Goal: Task Accomplishment & Management: Complete application form

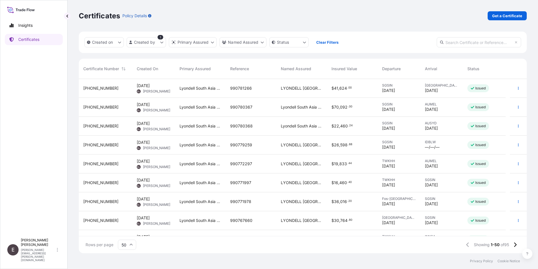
scroll to position [173, 444]
click at [514, 161] on button "button" at bounding box center [518, 163] width 9 height 9
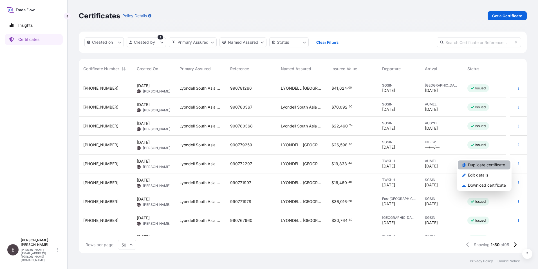
click at [494, 161] on link "Duplicate certificate" at bounding box center [484, 164] width 53 height 9
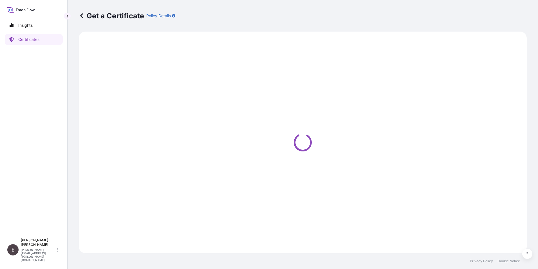
select select "Sea"
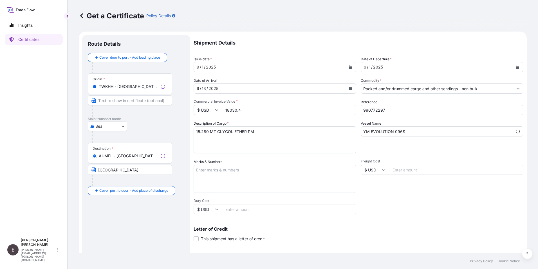
select select "32022"
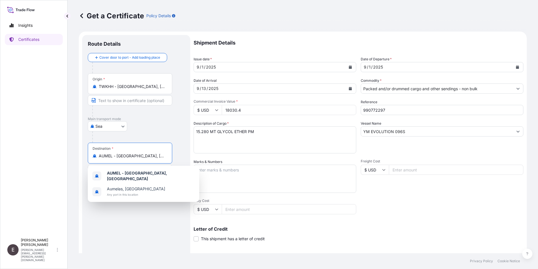
drag, startPoint x: 157, startPoint y: 156, endPoint x: 62, endPoint y: 144, distance: 95.8
click at [61, 152] on div "Insights Certificates E [PERSON_NAME] [PERSON_NAME][EMAIL_ADDRESS][PERSON_NAME]…" at bounding box center [269, 134] width 538 height 269
type input "b"
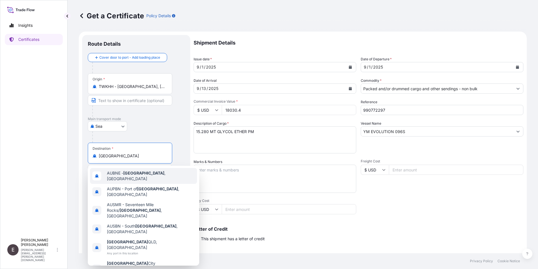
click at [145, 172] on span "AUBNE - [GEOGRAPHIC_DATA] , [GEOGRAPHIC_DATA]" at bounding box center [151, 175] width 88 height 11
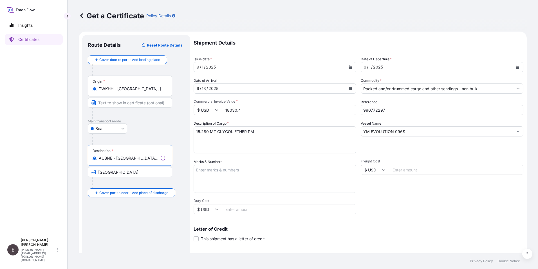
type input "AUBNE - [GEOGRAPHIC_DATA], [GEOGRAPHIC_DATA]"
drag, startPoint x: 126, startPoint y: 173, endPoint x: 37, endPoint y: 170, distance: 89.0
click at [37, 170] on div "Insights Certificates E [PERSON_NAME] [PERSON_NAME][EMAIL_ADDRESS][PERSON_NAME]…" at bounding box center [269, 134] width 538 height 269
type input "[GEOGRAPHIC_DATA]"
click at [350, 66] on button "Calendar" at bounding box center [350, 66] width 9 height 9
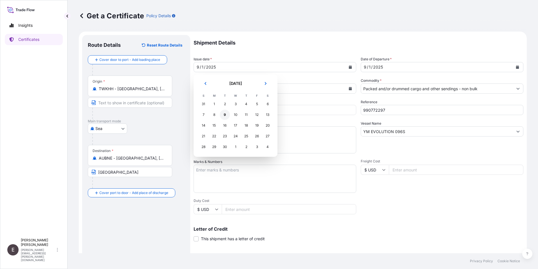
click at [223, 113] on div "9" at bounding box center [225, 115] width 10 height 10
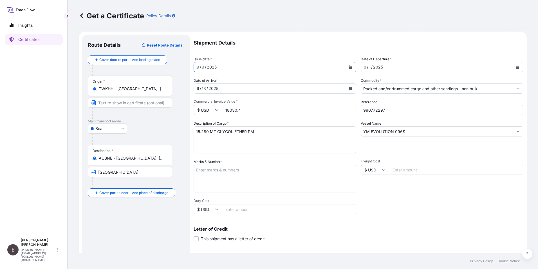
click at [516, 67] on icon "Calendar" at bounding box center [517, 66] width 3 height 3
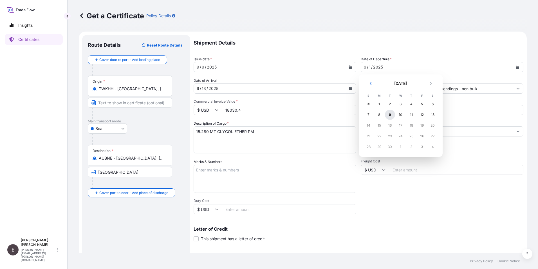
click at [390, 115] on div "9" at bounding box center [390, 115] width 10 height 10
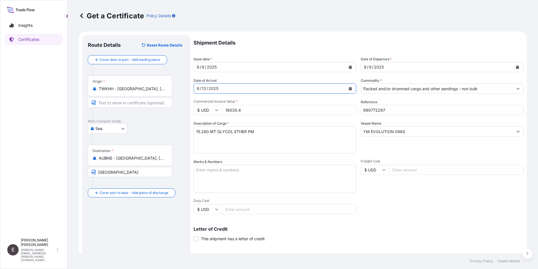
click at [346, 88] on button "Calendar" at bounding box center [350, 88] width 9 height 9
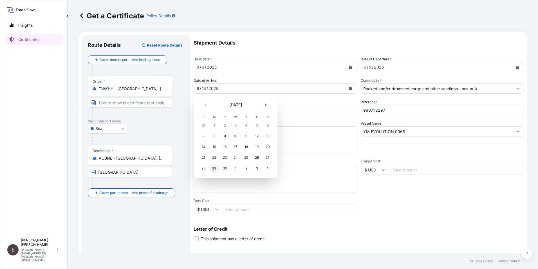
click at [215, 169] on div "29" at bounding box center [214, 168] width 10 height 10
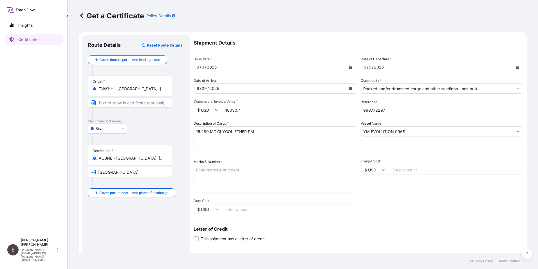
drag, startPoint x: 254, startPoint y: 112, endPoint x: 167, endPoint y: 93, distance: 89.5
click at [167, 104] on form "Route Details Reset Route Details Cover door to port - Add loading place Place …" at bounding box center [303, 177] width 448 height 291
type input "17113.60"
drag, startPoint x: 405, startPoint y: 132, endPoint x: 287, endPoint y: 126, distance: 118.4
click at [294, 131] on div "Shipment Details Issue date * [DATE] Date of Departure * [DATE] Date of Arrival…" at bounding box center [359, 169] width 330 height 268
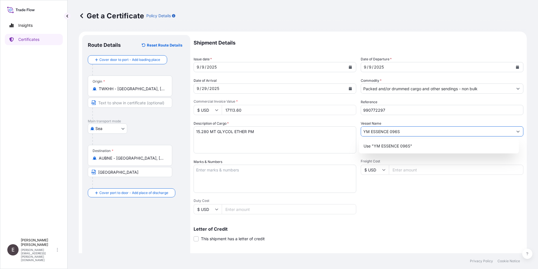
type input "YM ESSENCE 096S"
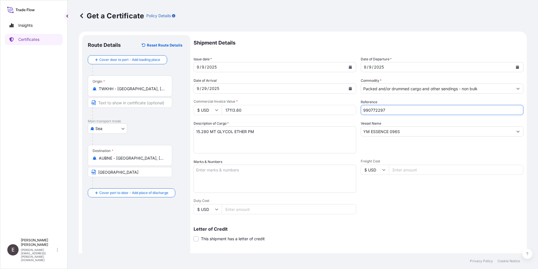
drag, startPoint x: 372, startPoint y: 109, endPoint x: 422, endPoint y: 112, distance: 50.5
click at [423, 113] on input "990772297" at bounding box center [442, 110] width 163 height 10
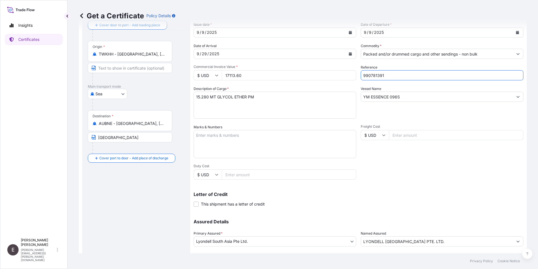
scroll to position [70, 0]
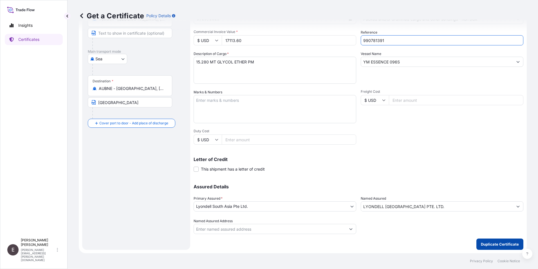
type input "990781391"
click at [490, 241] on p "Duplicate Certificate" at bounding box center [500, 244] width 38 height 6
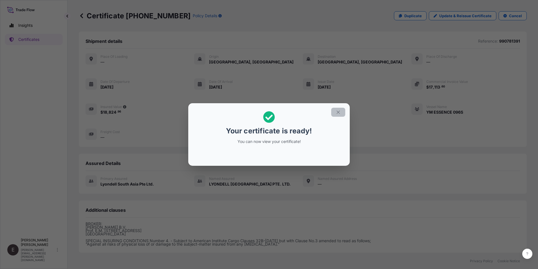
click at [336, 112] on icon "button" at bounding box center [338, 112] width 5 height 5
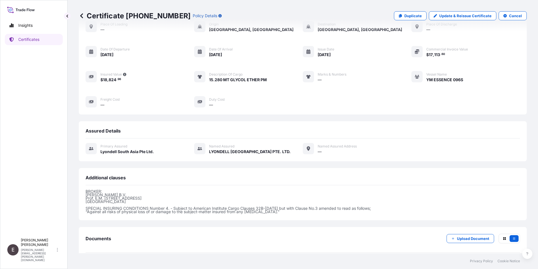
scroll to position [59, 0]
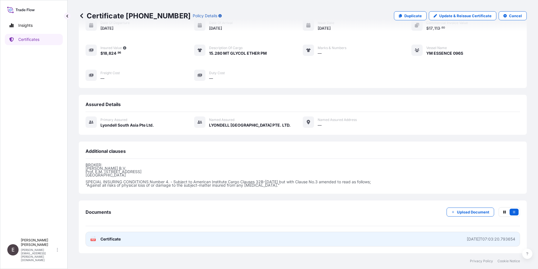
click at [104, 240] on span "Certificate" at bounding box center [110, 239] width 20 height 6
